Goal: Find specific page/section: Find specific page/section

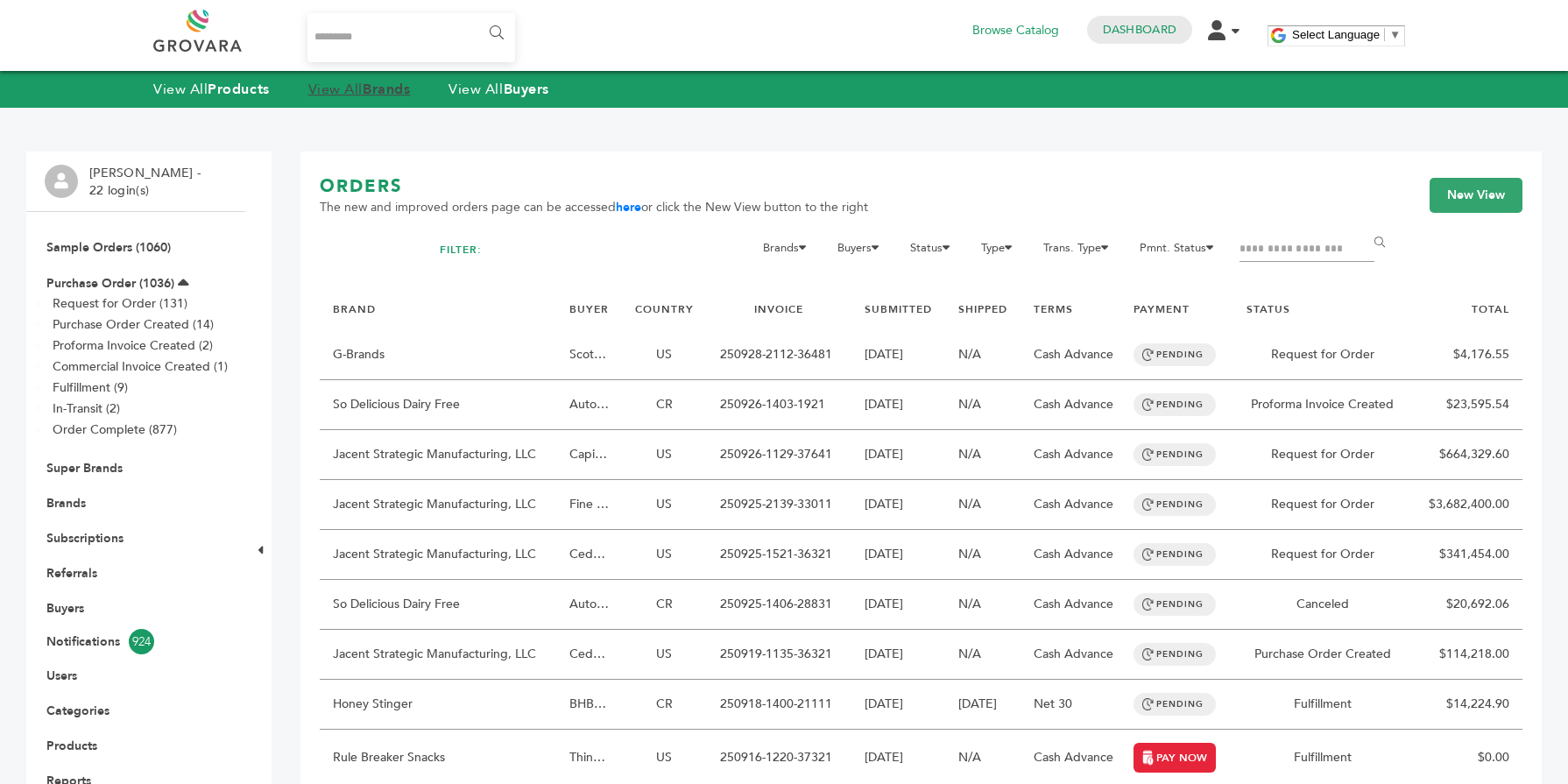
click at [353, 90] on link "View All Brands" at bounding box center [359, 89] width 102 height 19
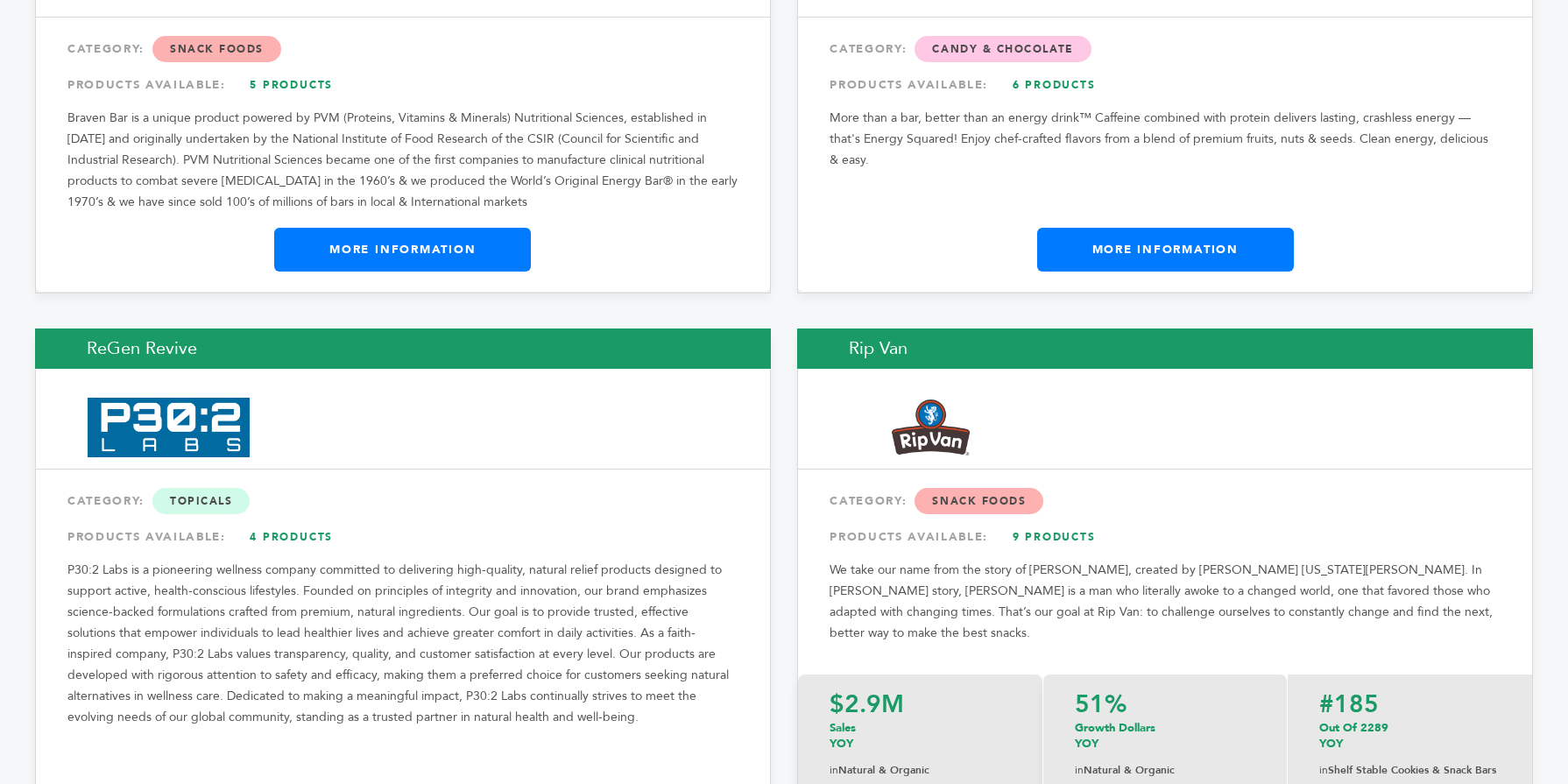
scroll to position [22326, 0]
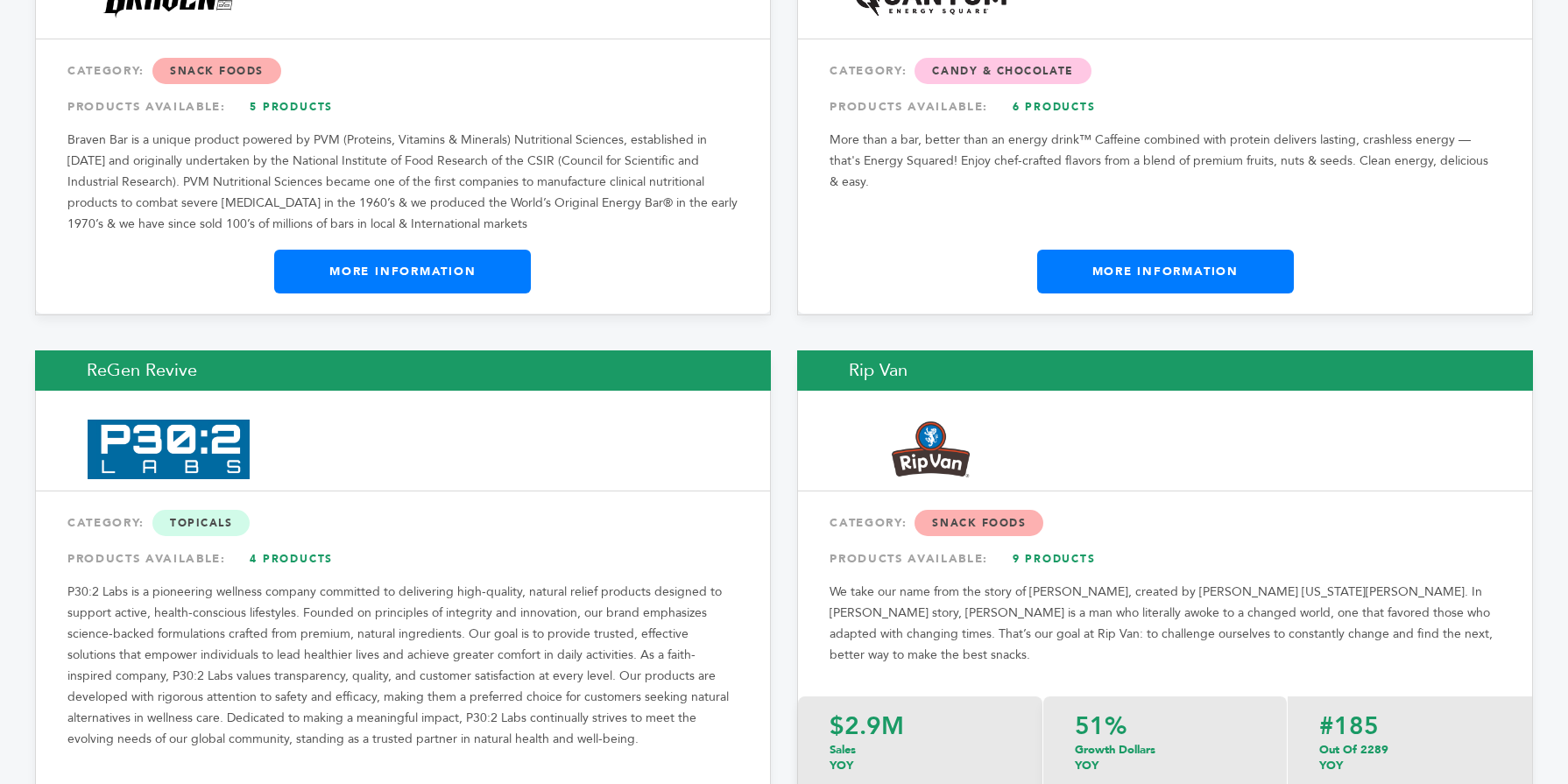
scroll to position [22187, 0]
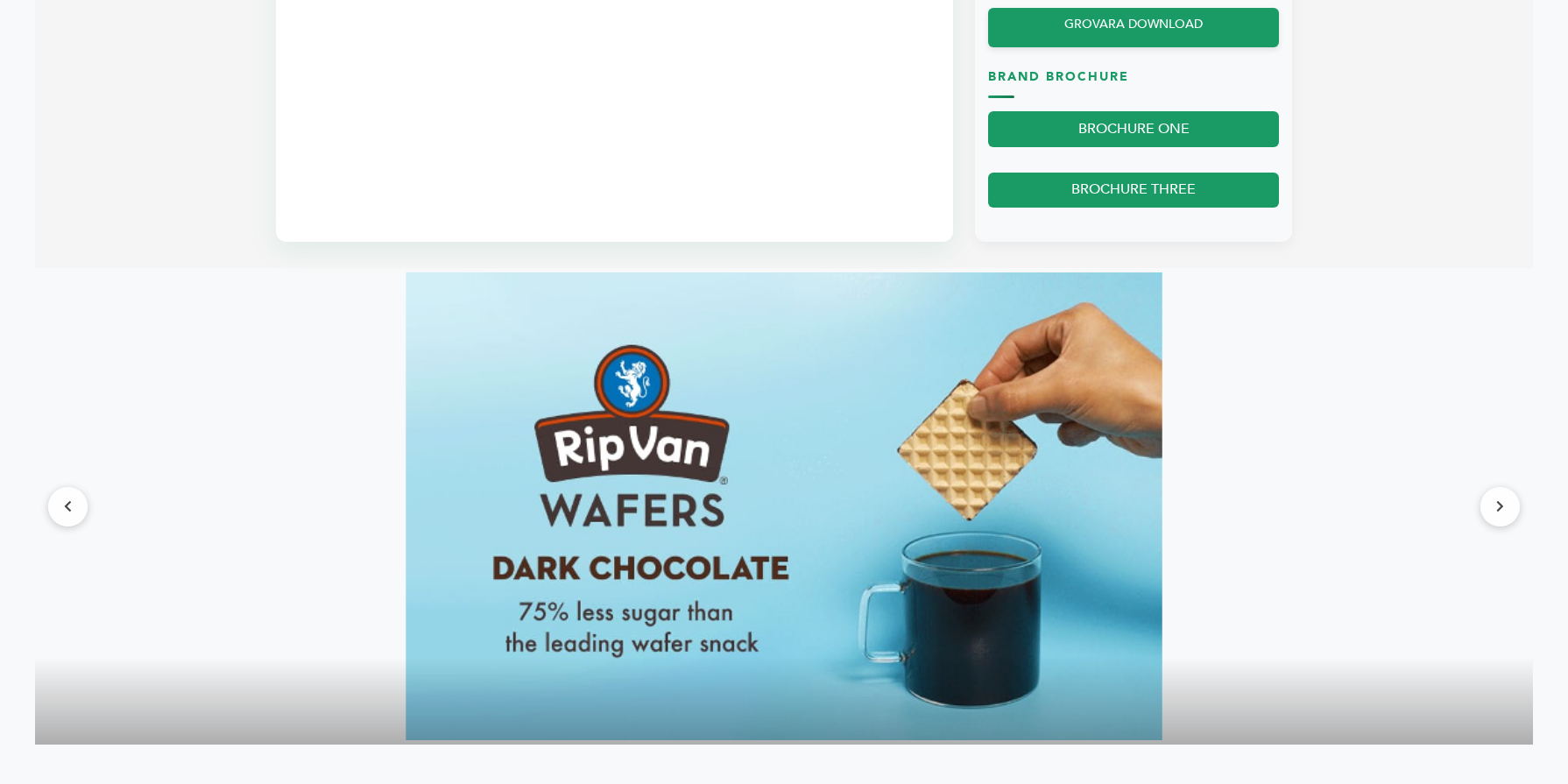
scroll to position [1717, 0]
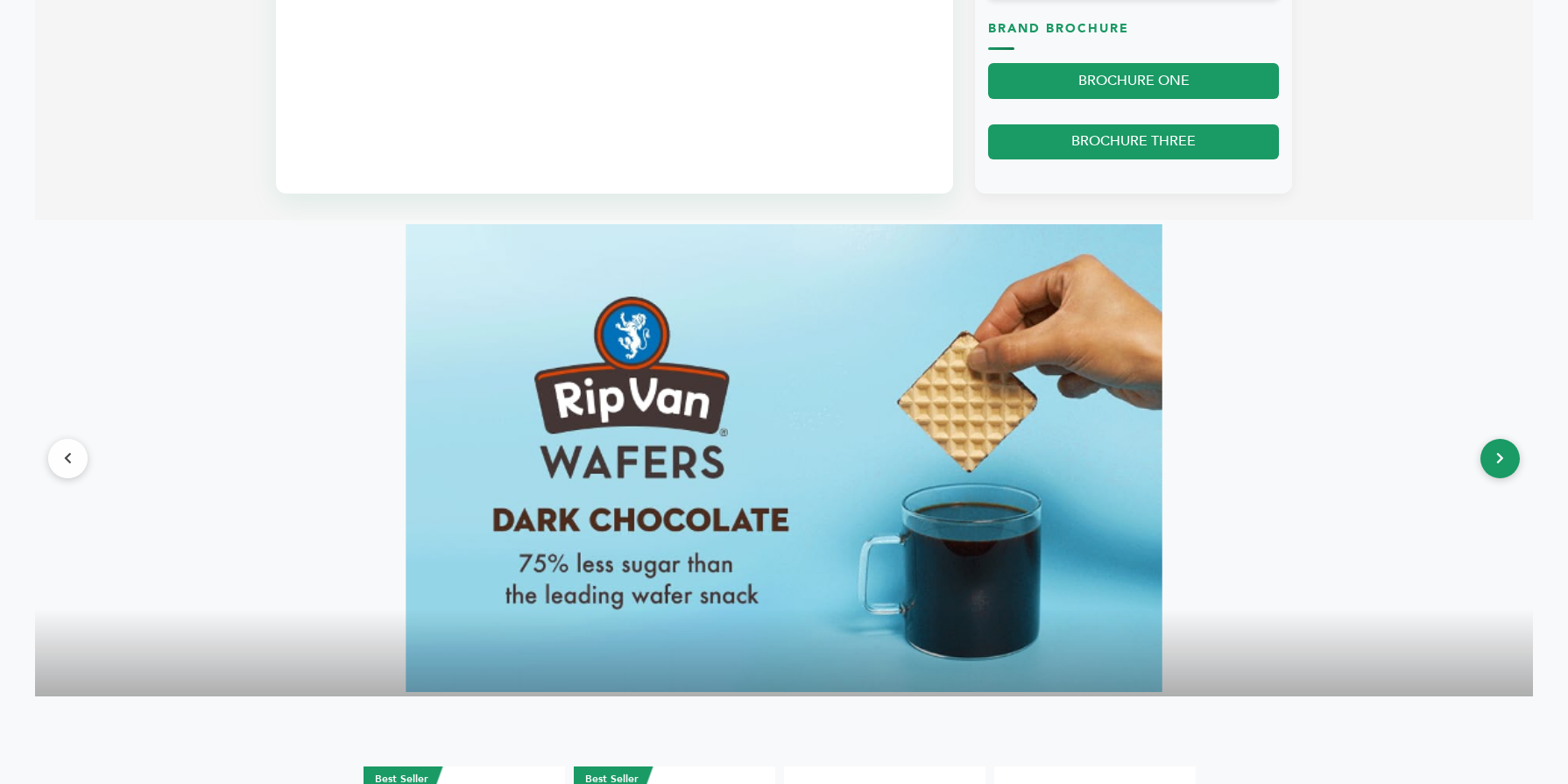
click at [1498, 461] on icon at bounding box center [1500, 457] width 8 height 12
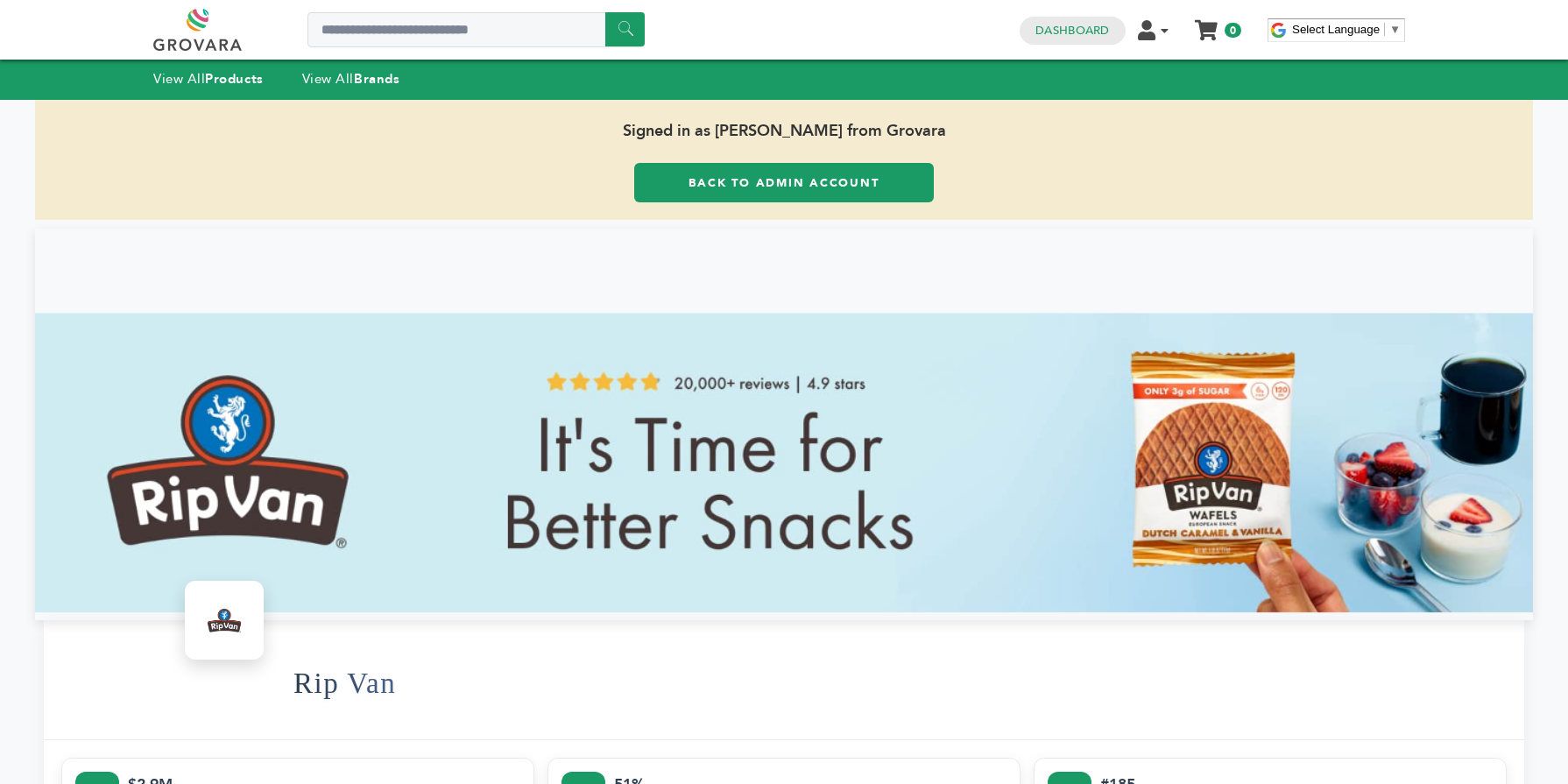
scroll to position [0, 0]
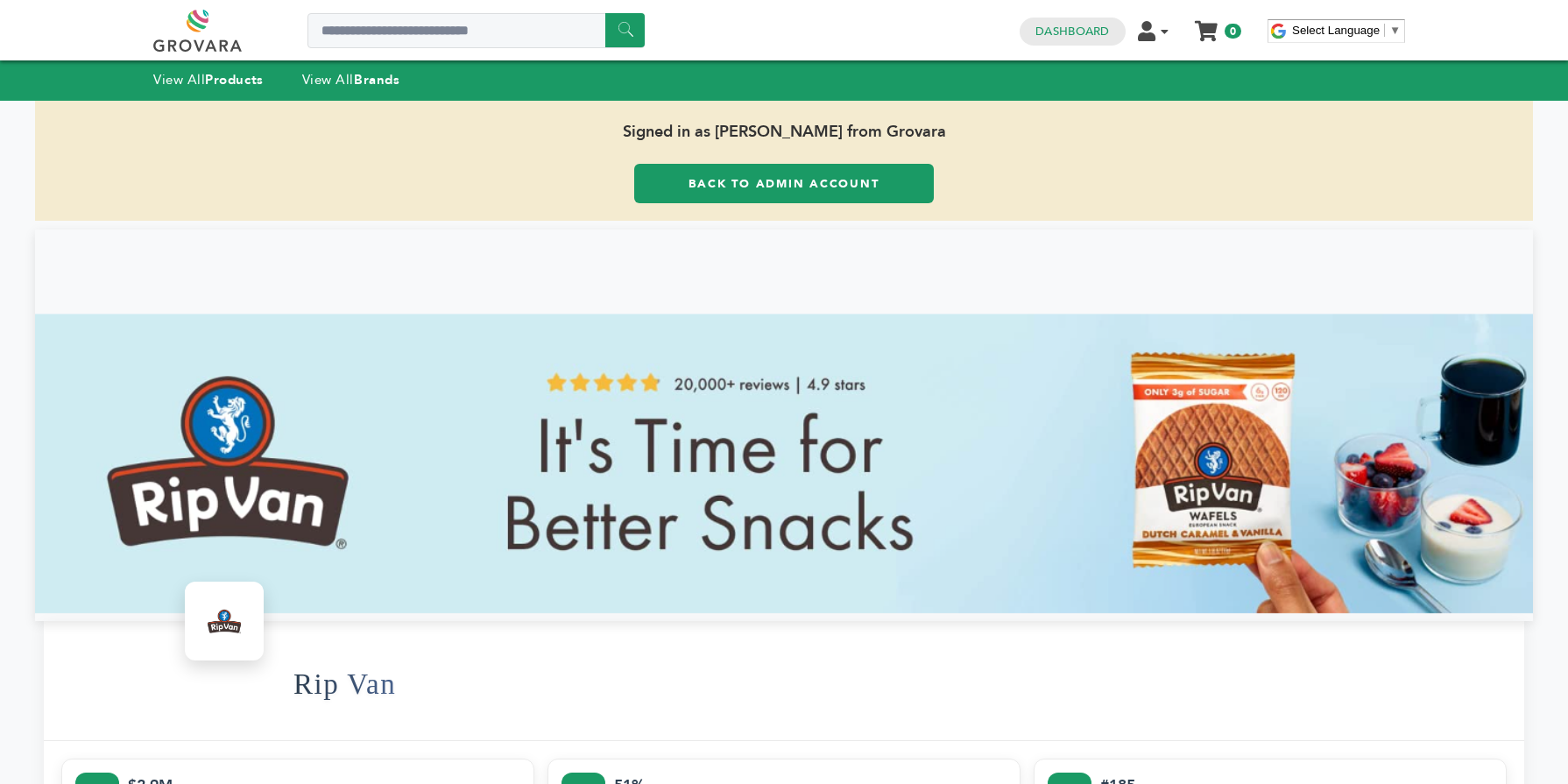
click at [729, 202] on link "Back to Admin Account" at bounding box center [784, 183] width 300 height 39
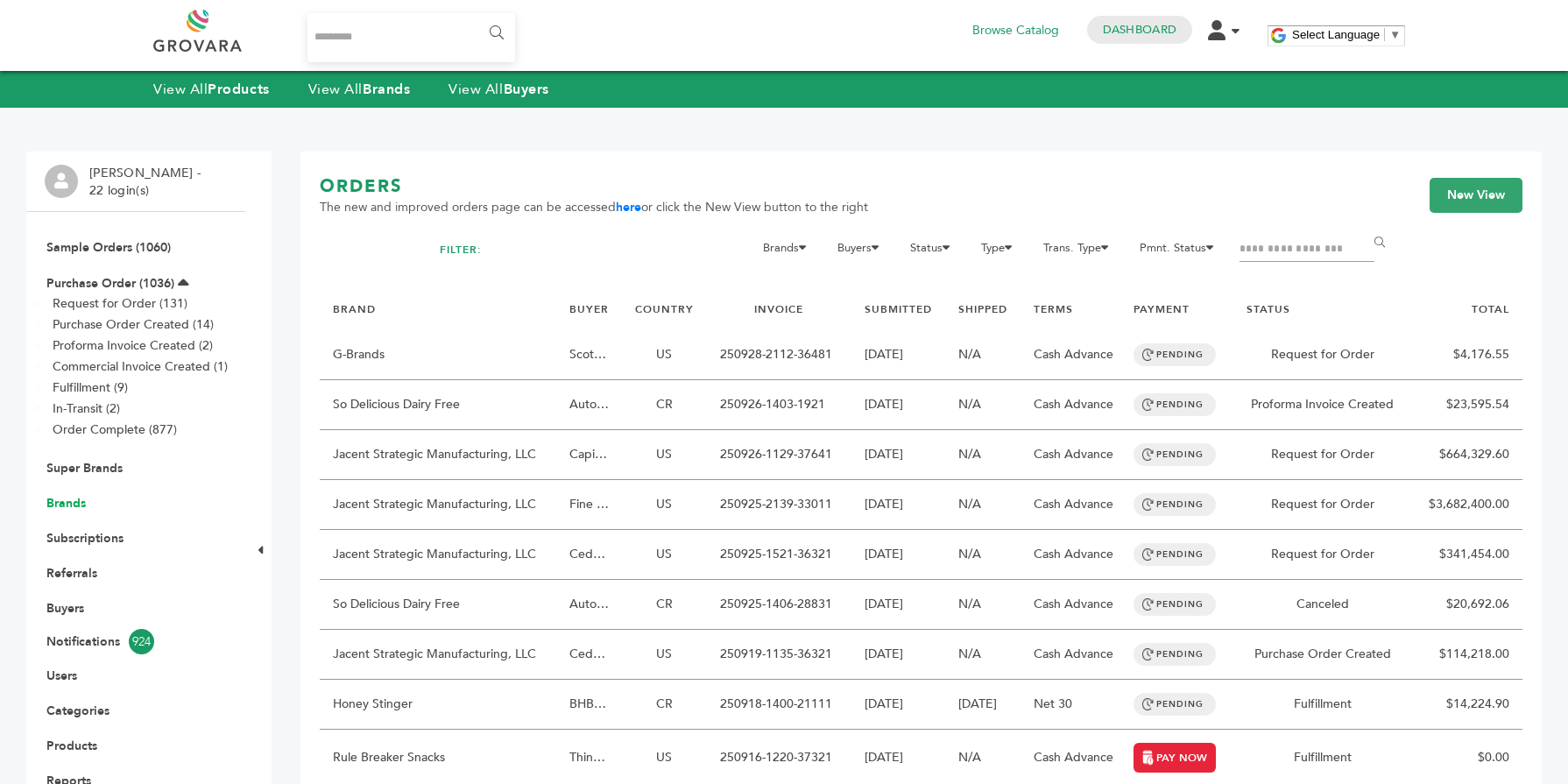
click at [75, 504] on link "Brands" at bounding box center [66, 502] width 39 height 16
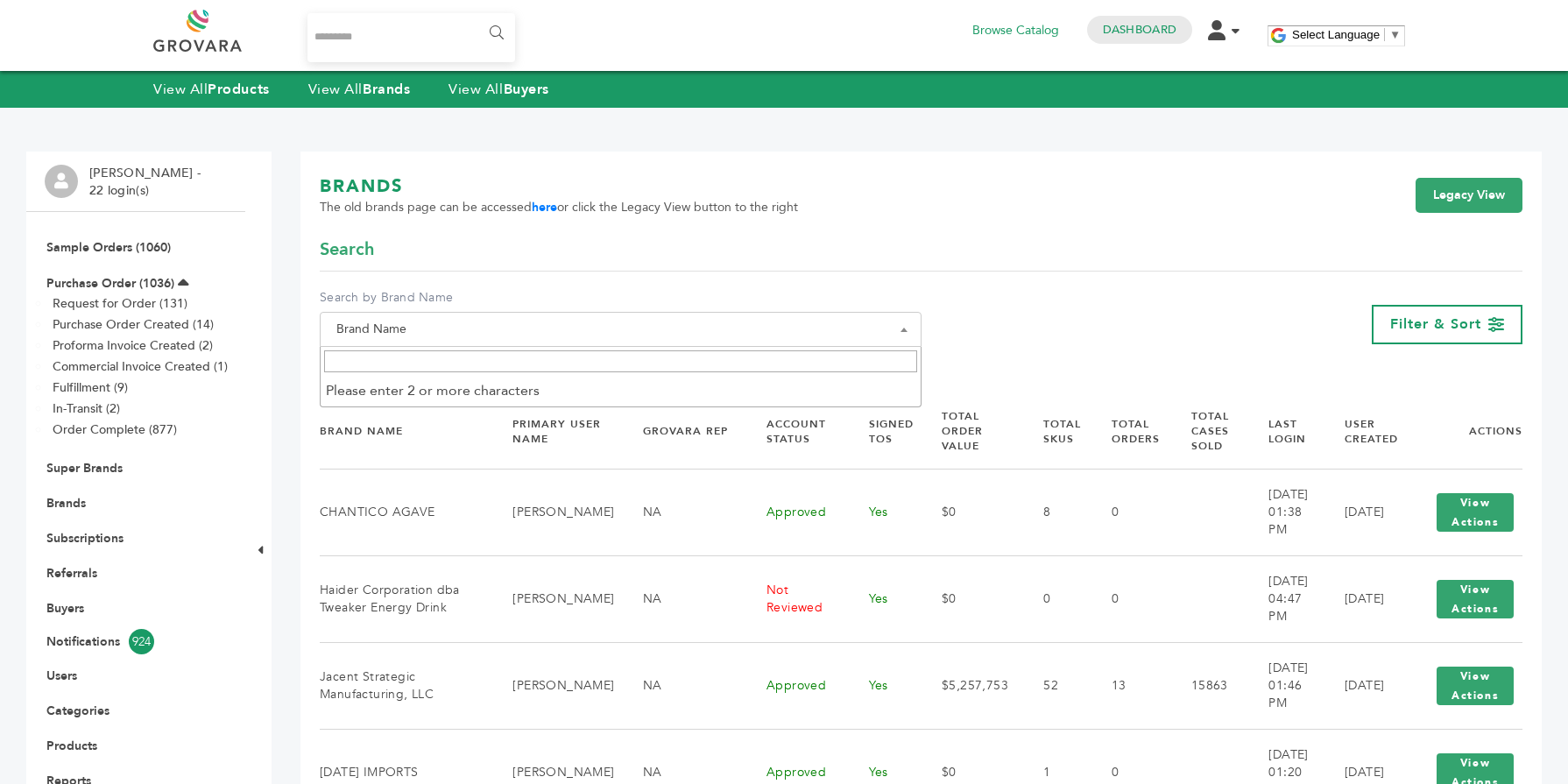
click at [477, 365] on input "Search" at bounding box center [620, 361] width 593 height 22
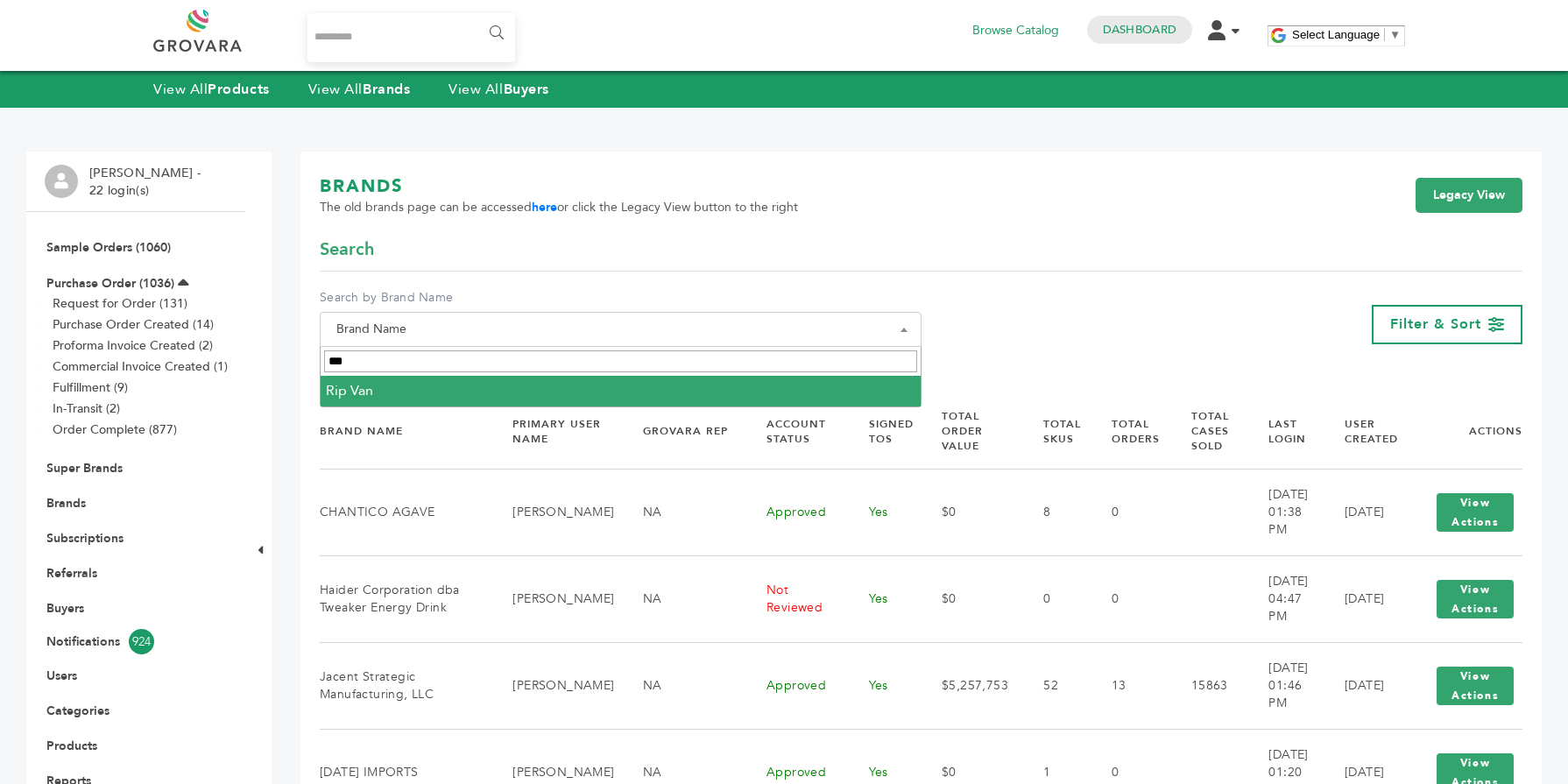
type input "***"
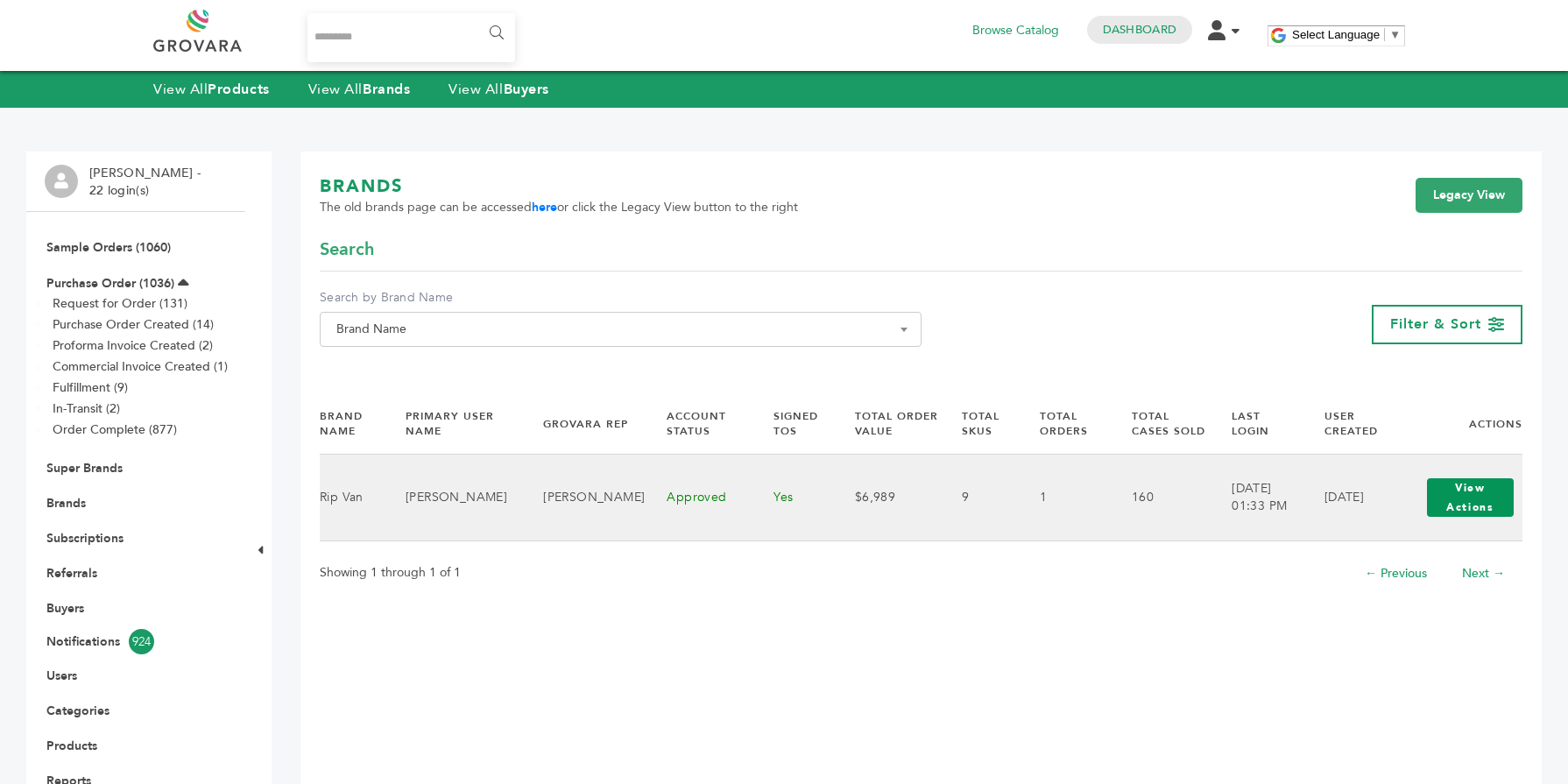
click at [1484, 512] on button "View Actions" at bounding box center [1470, 498] width 87 height 38
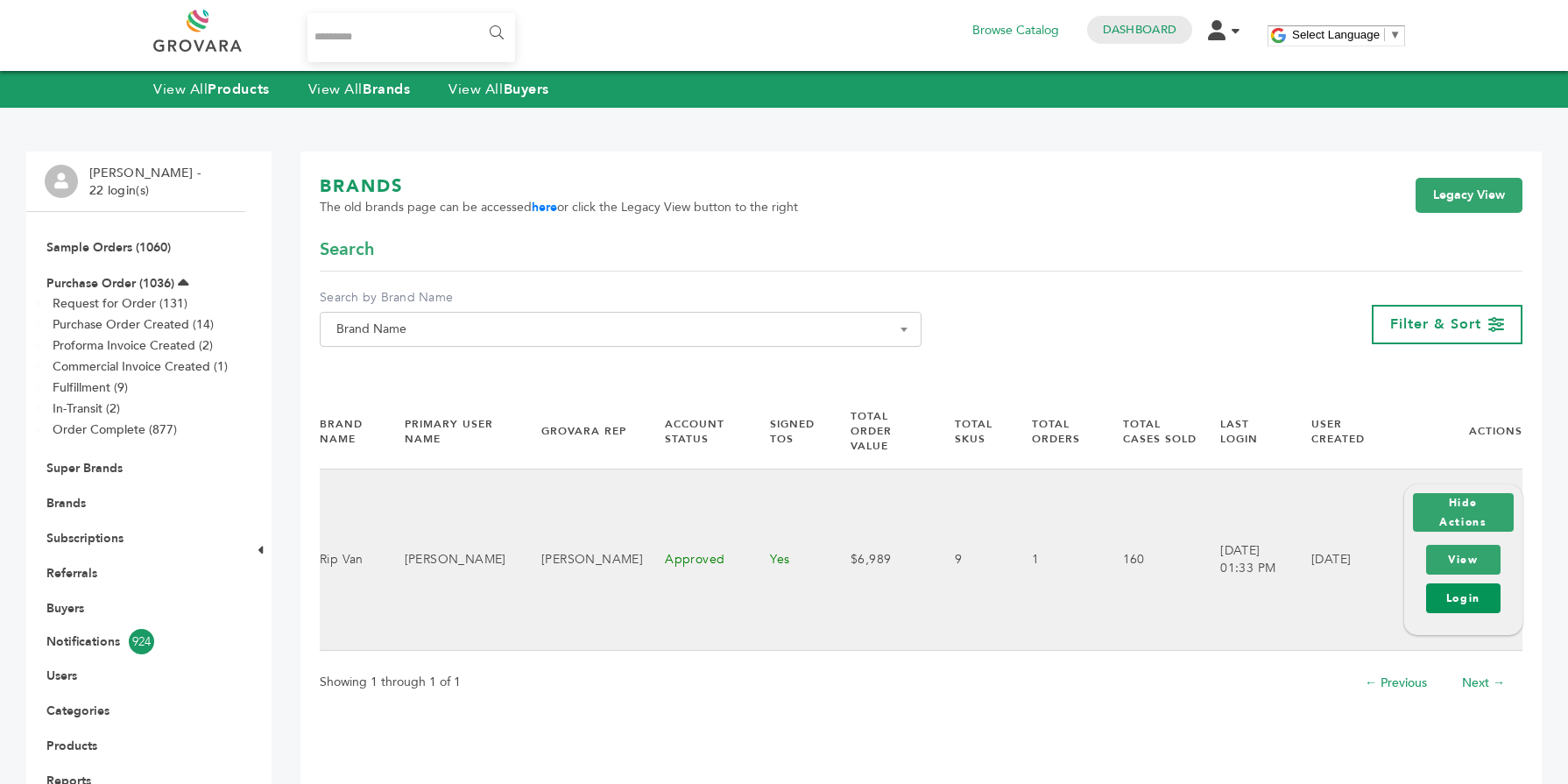
click at [1454, 585] on link "Login" at bounding box center [1463, 598] width 74 height 30
